Goal: Navigation & Orientation: Find specific page/section

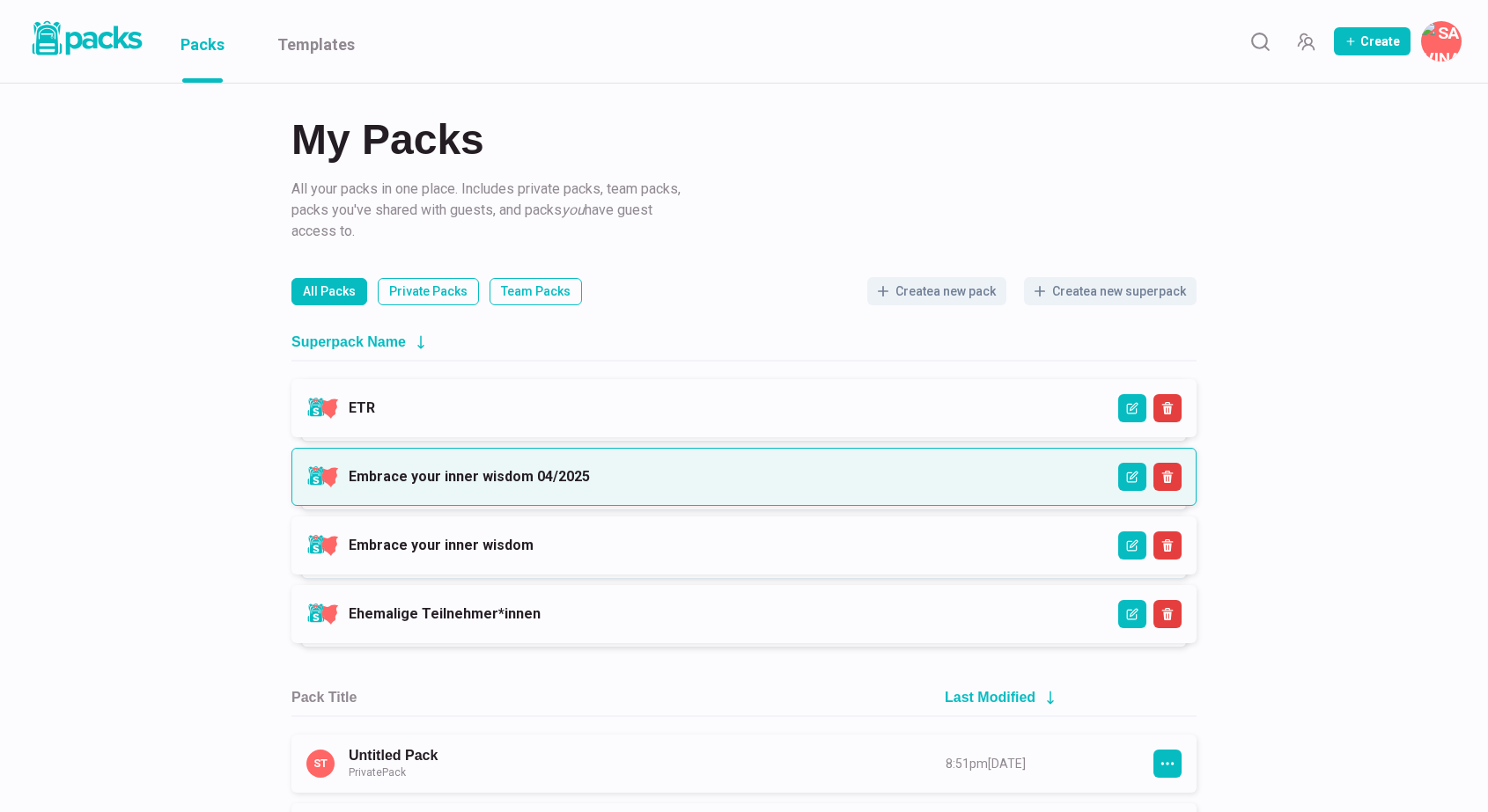
click at [540, 476] on link "Embrace your inner wisdom 04/2025" at bounding box center [468, 477] width 241 height 17
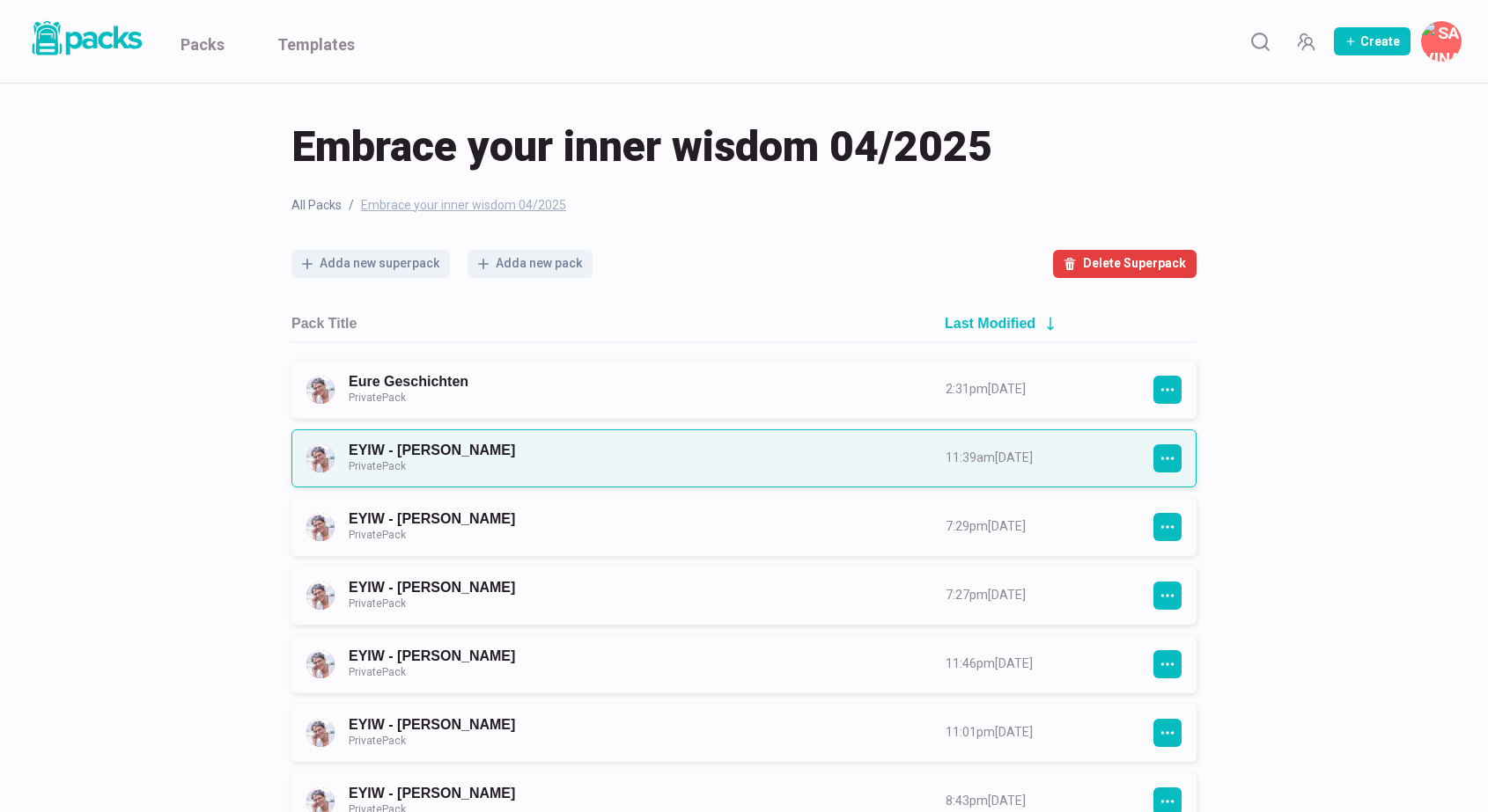
click at [595, 450] on link "EYIW - [PERSON_NAME] Private Pack" at bounding box center [631, 458] width 565 height 32
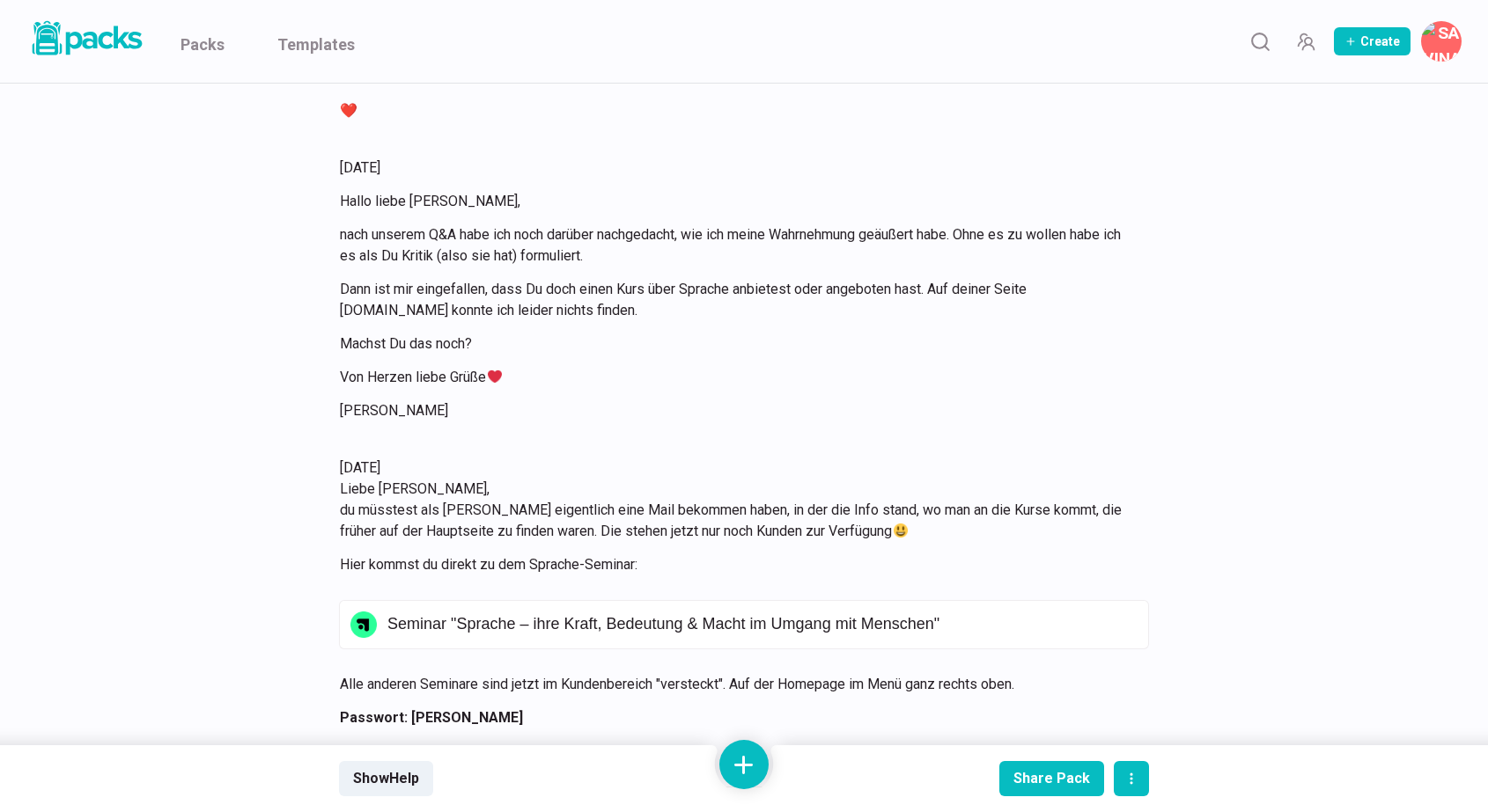
scroll to position [16890, 0]
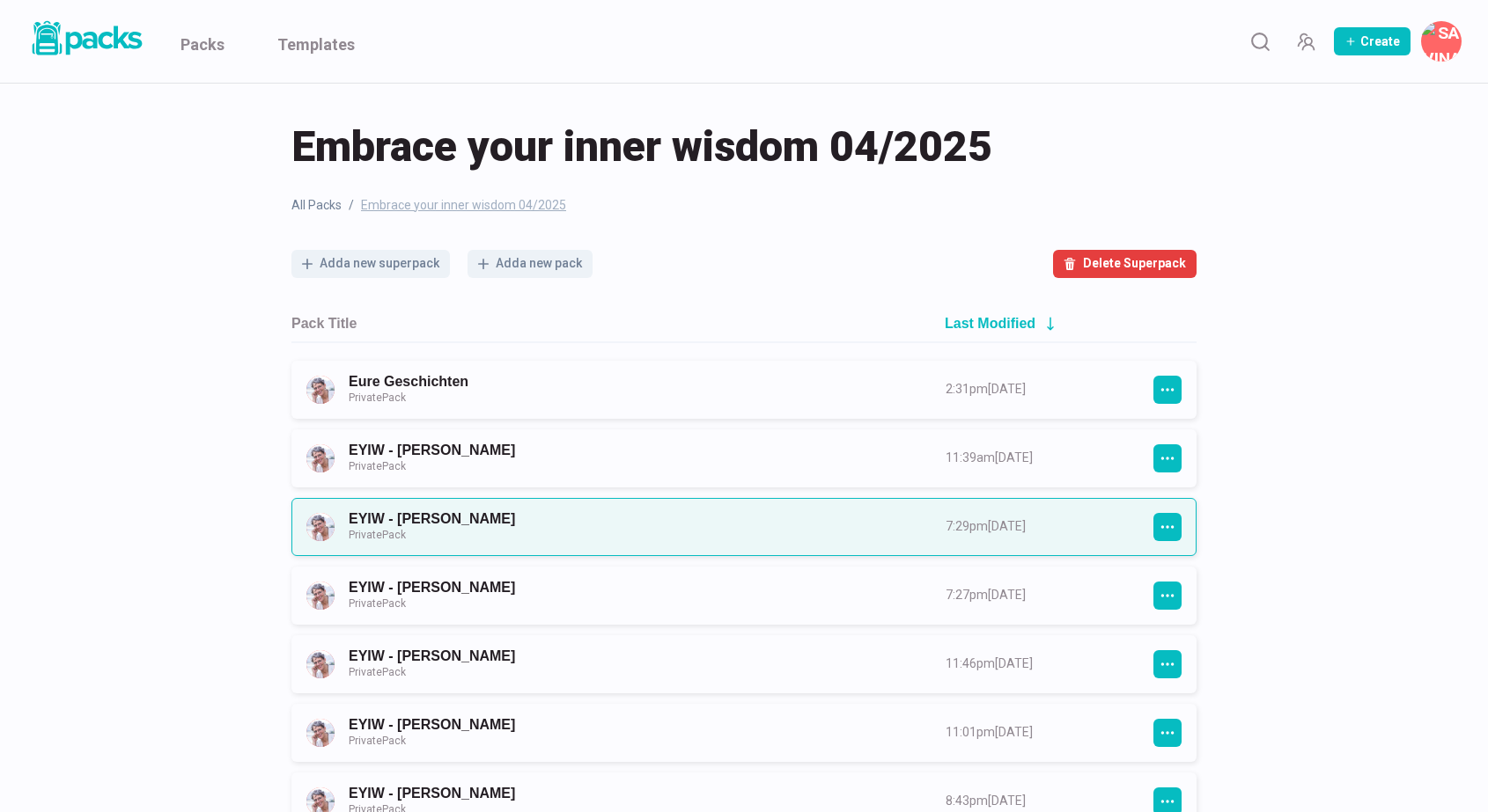
click at [676, 523] on link "EYIW - [PERSON_NAME] Private Pack" at bounding box center [631, 526] width 565 height 32
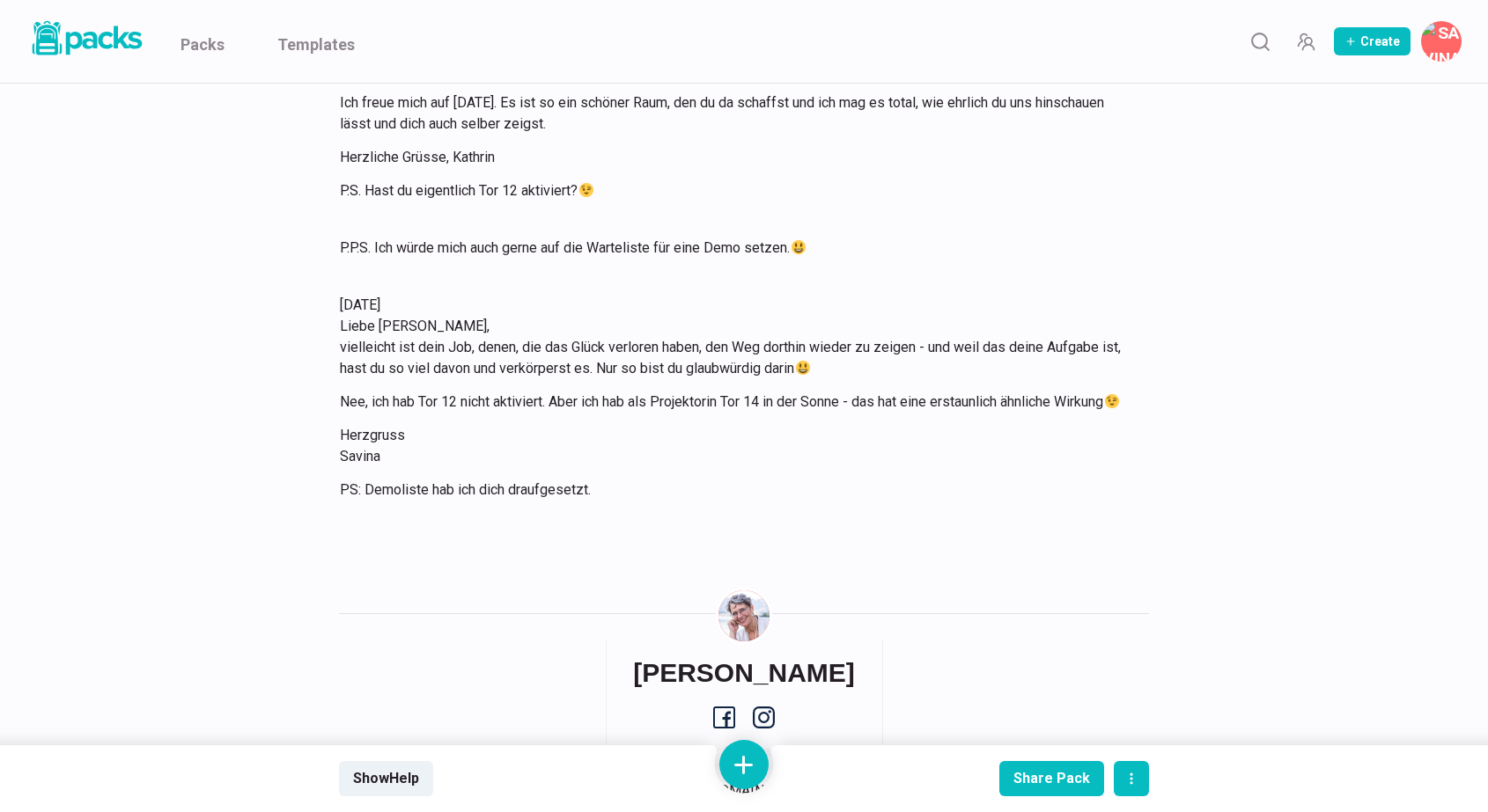
scroll to position [4520, 0]
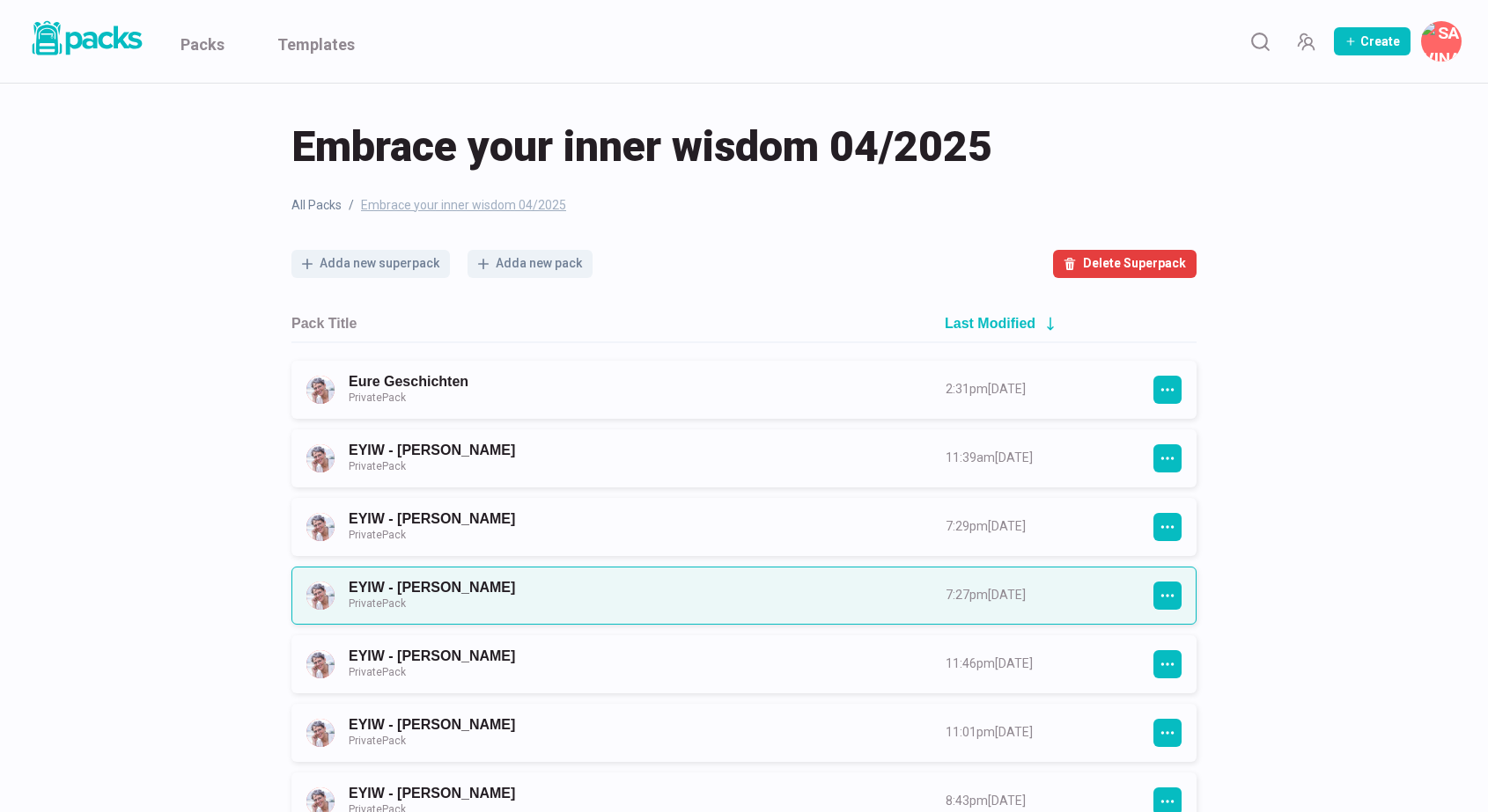
click at [600, 609] on link "EYIW - [PERSON_NAME] Private Pack" at bounding box center [631, 595] width 565 height 32
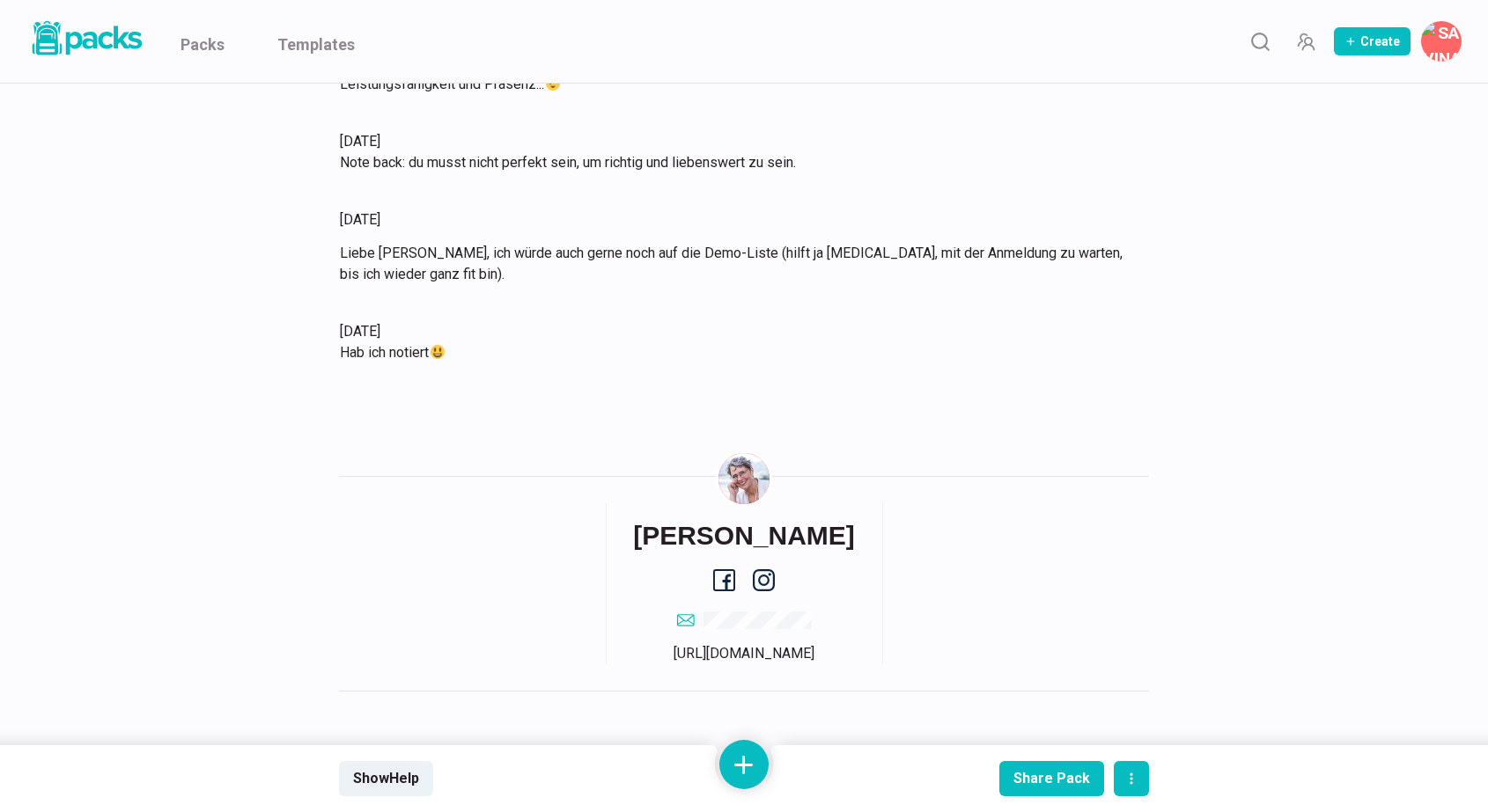
scroll to position [6260, 0]
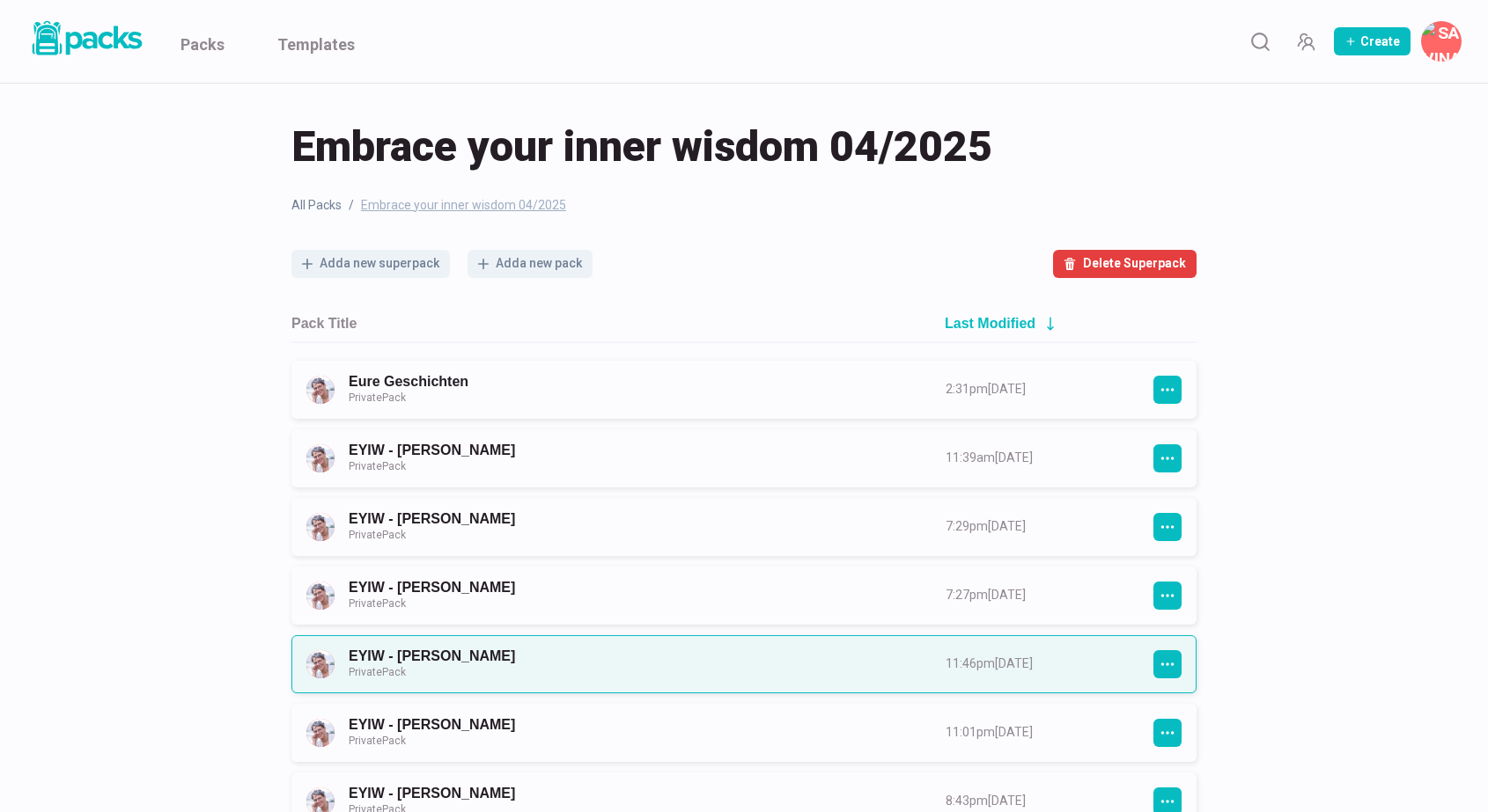
click at [519, 657] on link "EYIW - [PERSON_NAME] Private Pack" at bounding box center [631, 664] width 565 height 32
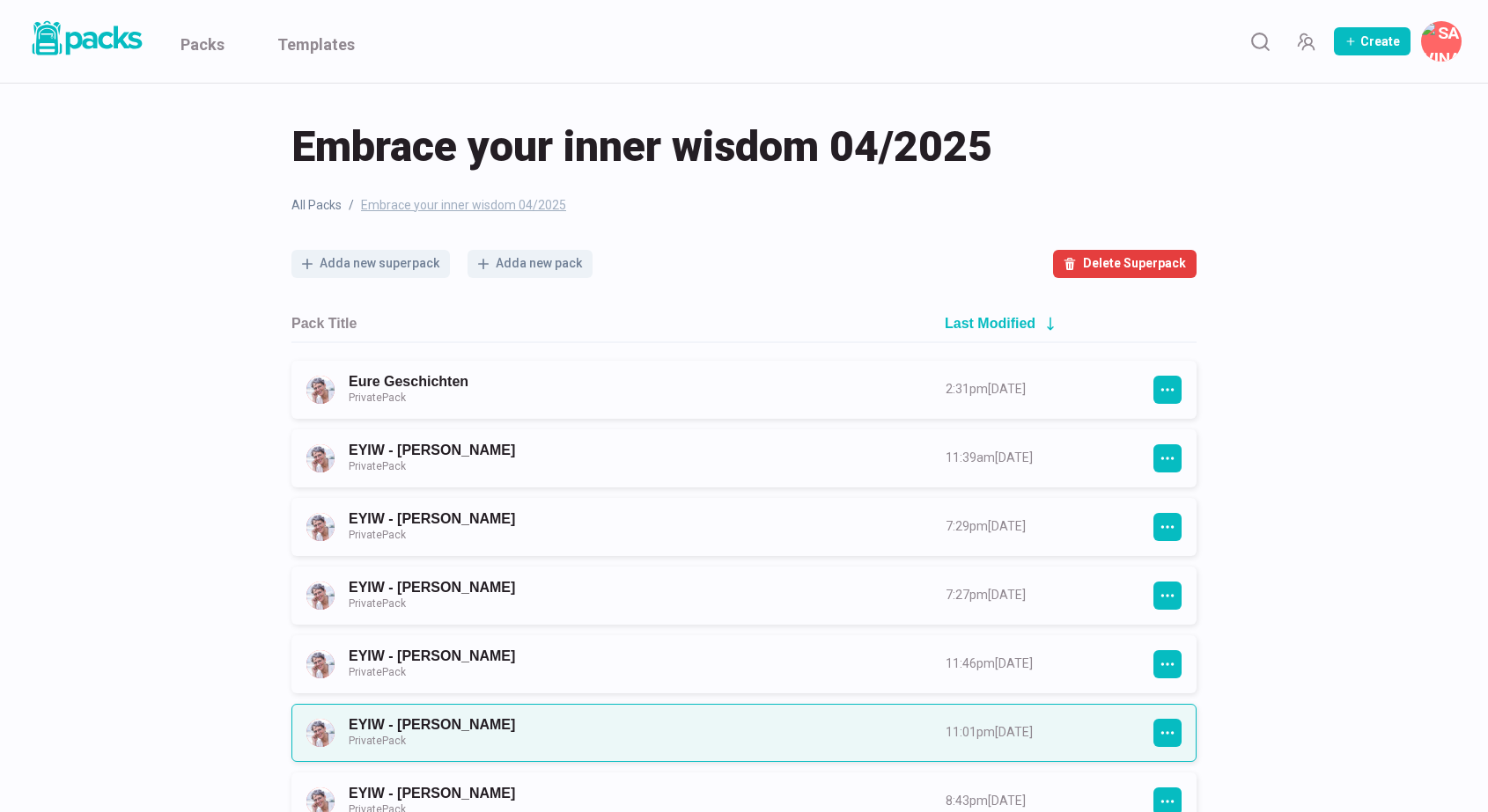
click at [515, 727] on link "EYIW - [PERSON_NAME] Private Pack" at bounding box center [631, 733] width 565 height 32
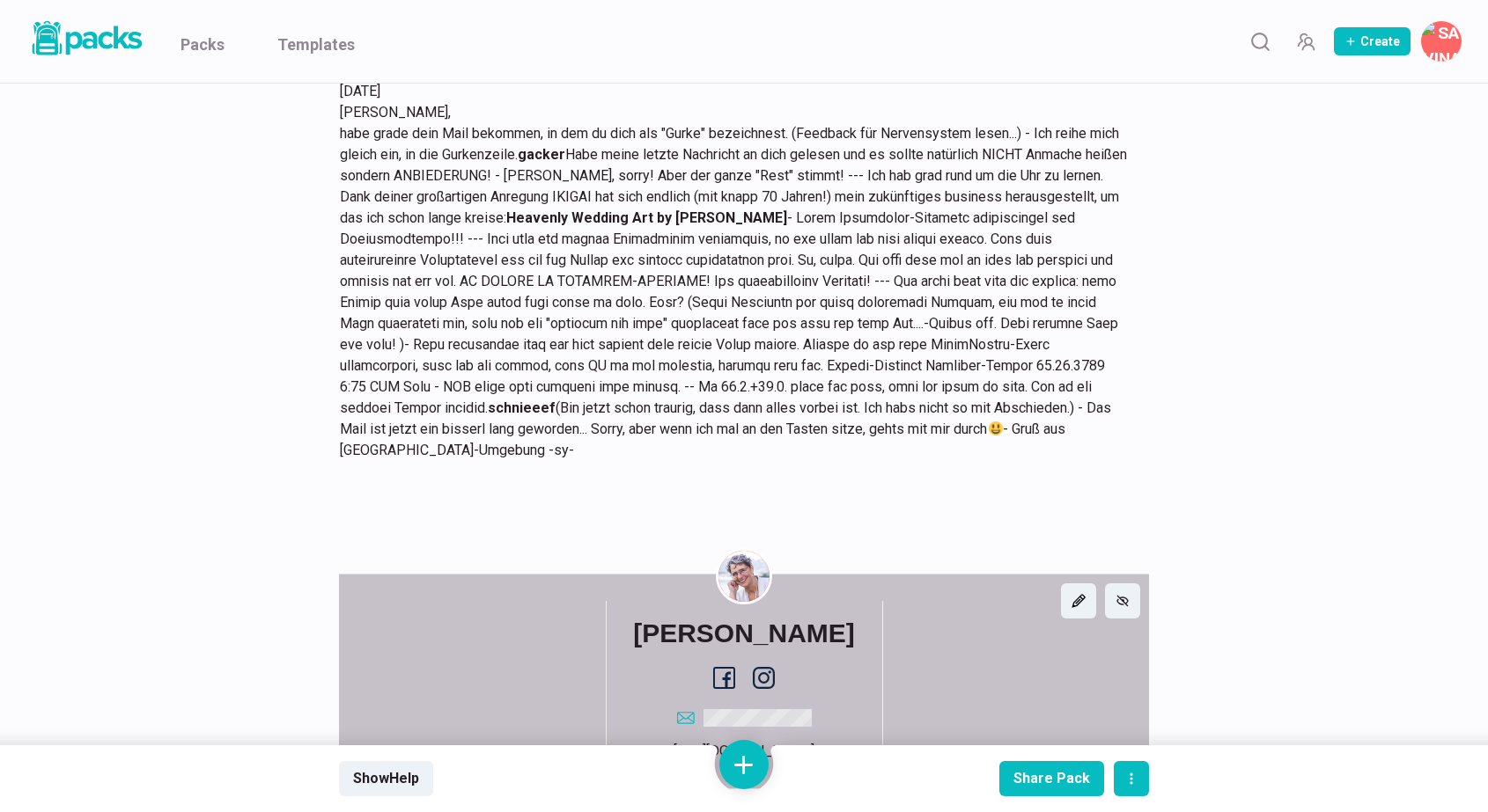
scroll to position [1747, 0]
